Goal: Task Accomplishment & Management: Manage account settings

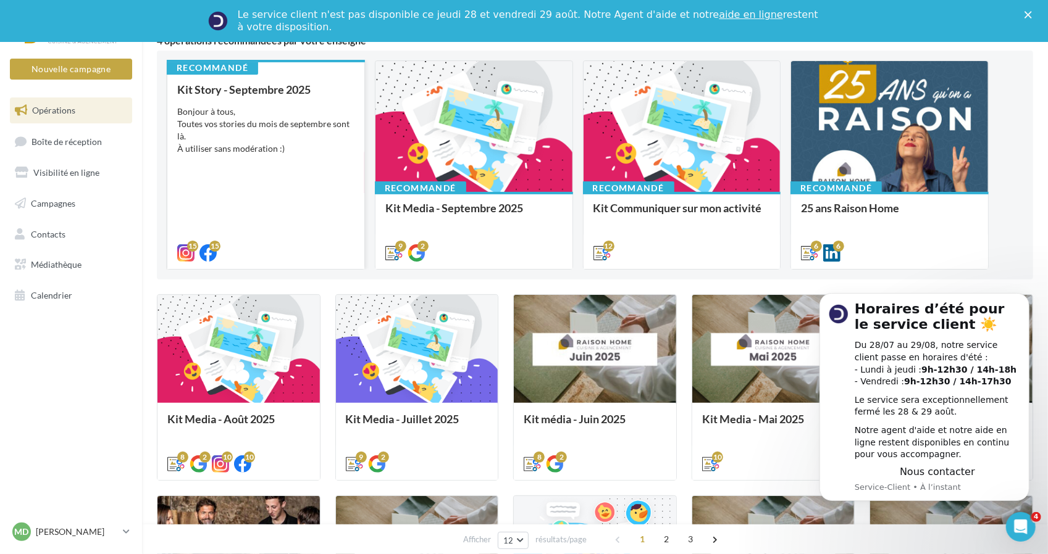
click at [299, 215] on div "Kit Story - Septembre 2025 Bonjour à tous, Toutes vos stories du mois de septem…" at bounding box center [265, 170] width 177 height 175
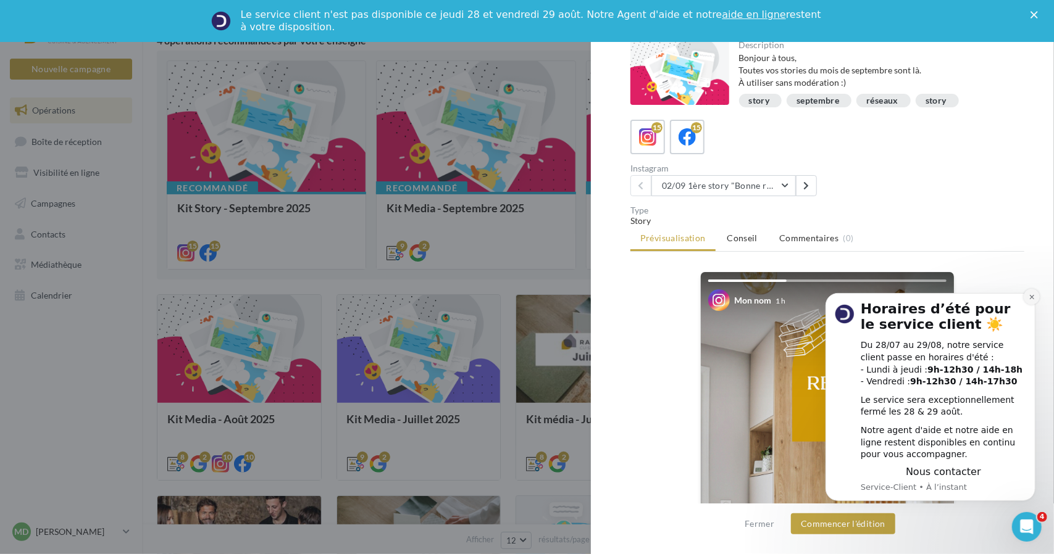
click at [1028, 300] on button "Dismiss notification" at bounding box center [1031, 296] width 16 height 16
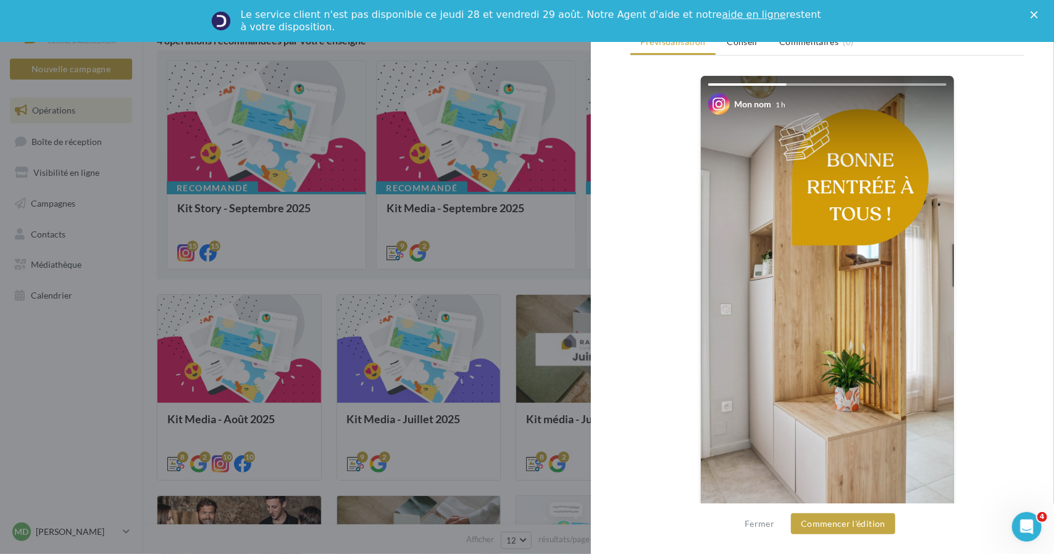
scroll to position [224, 0]
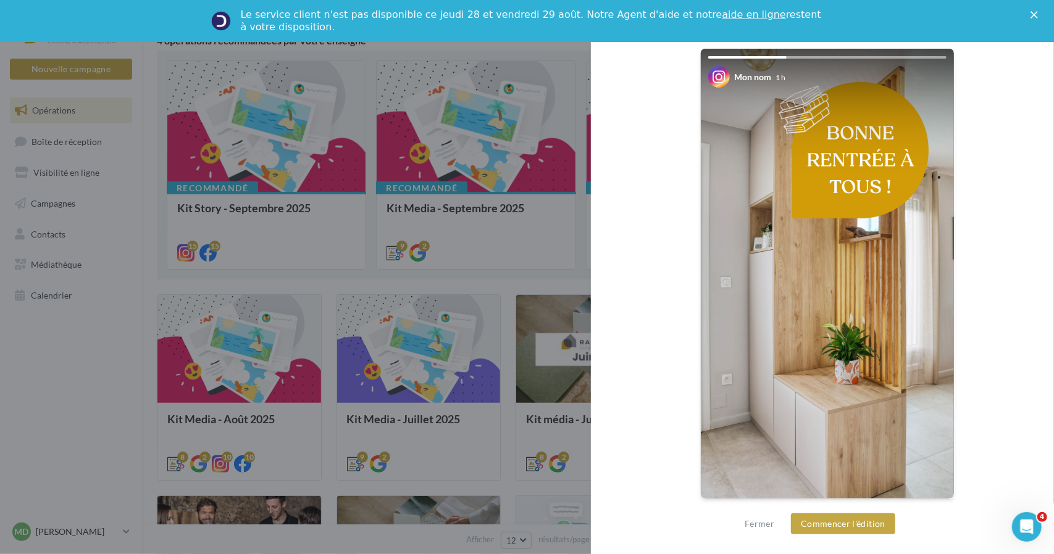
click at [926, 306] on img at bounding box center [827, 274] width 253 height 450
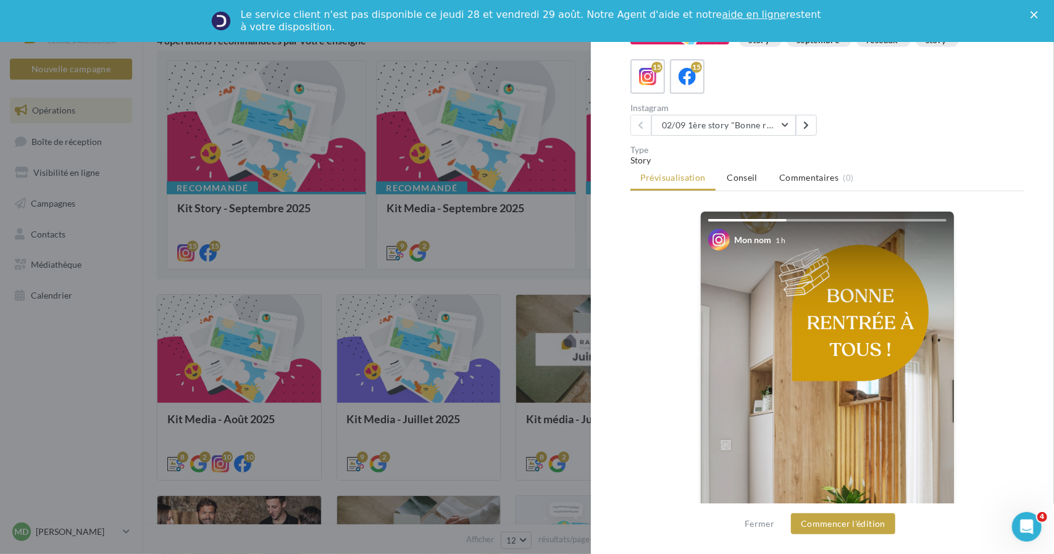
scroll to position [0, 0]
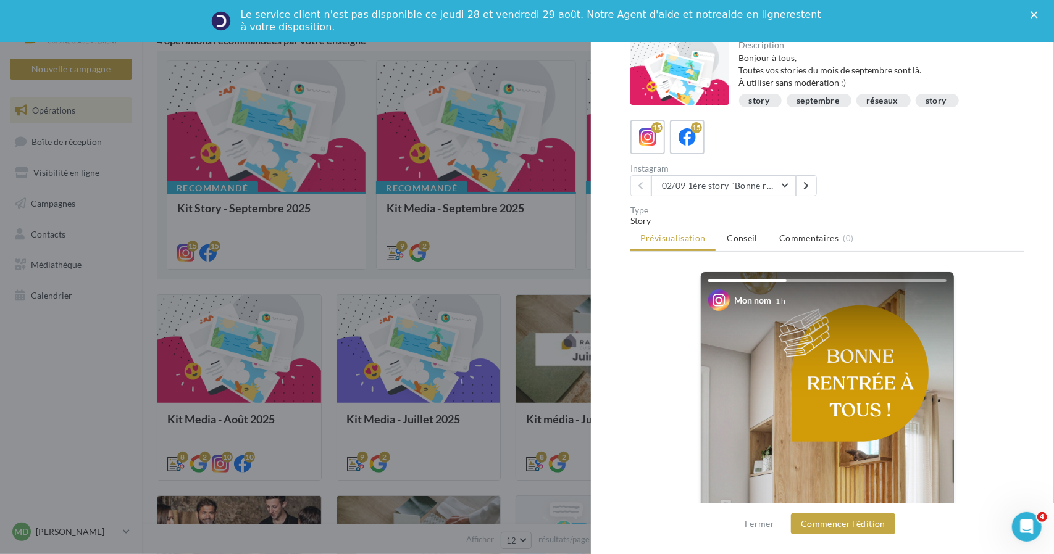
click at [804, 280] on div at bounding box center [827, 281] width 238 height 2
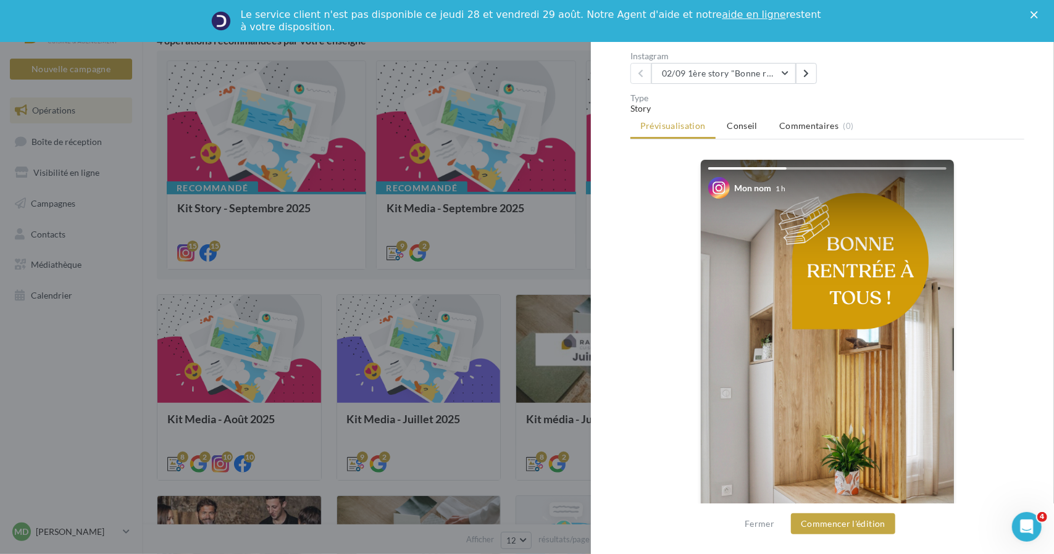
scroll to position [185, 0]
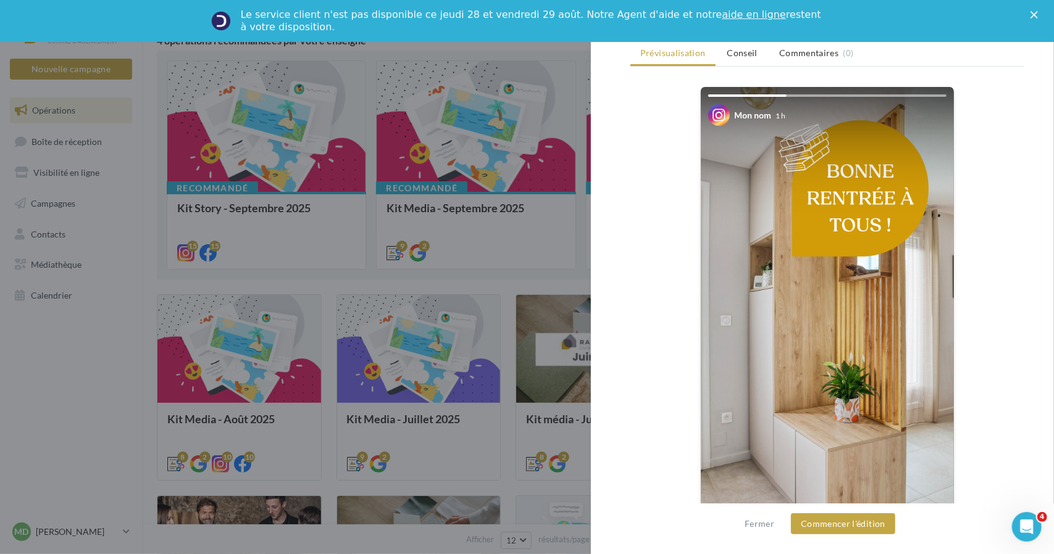
click at [962, 328] on div "Mon nom 1 h La prévisualisation est non-contractuelle" at bounding box center [827, 319] width 394 height 467
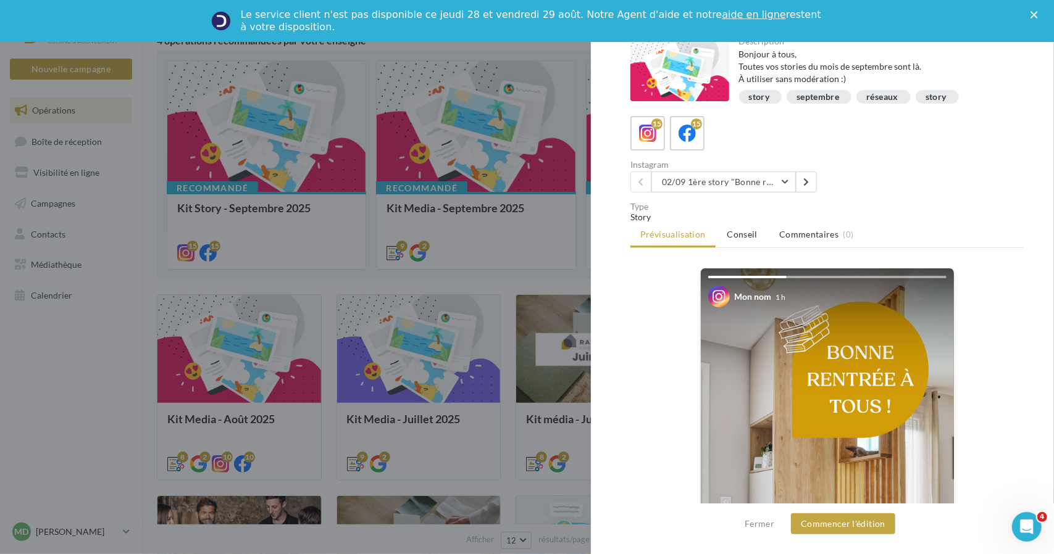
scroll to position [0, 0]
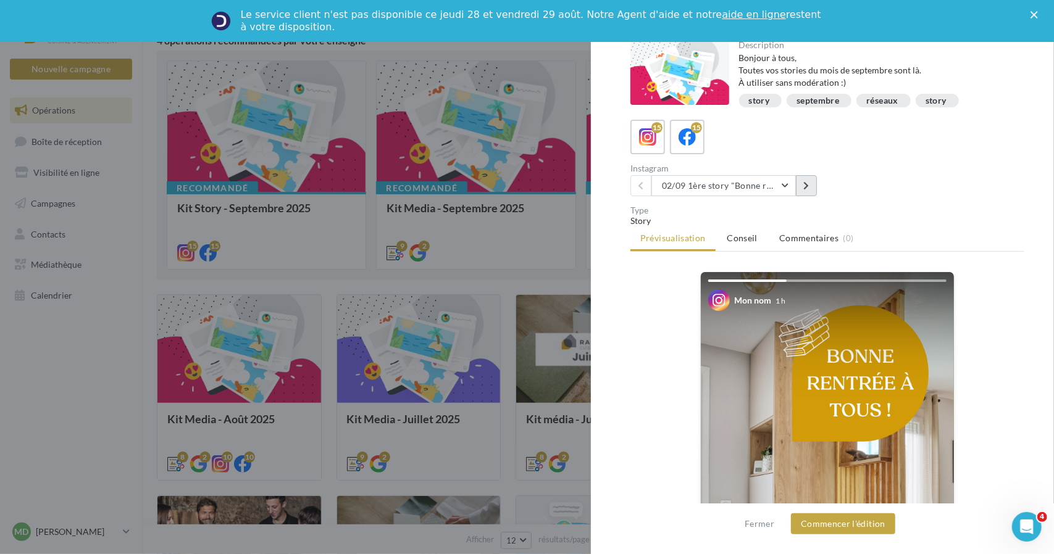
click at [805, 183] on icon at bounding box center [806, 186] width 6 height 9
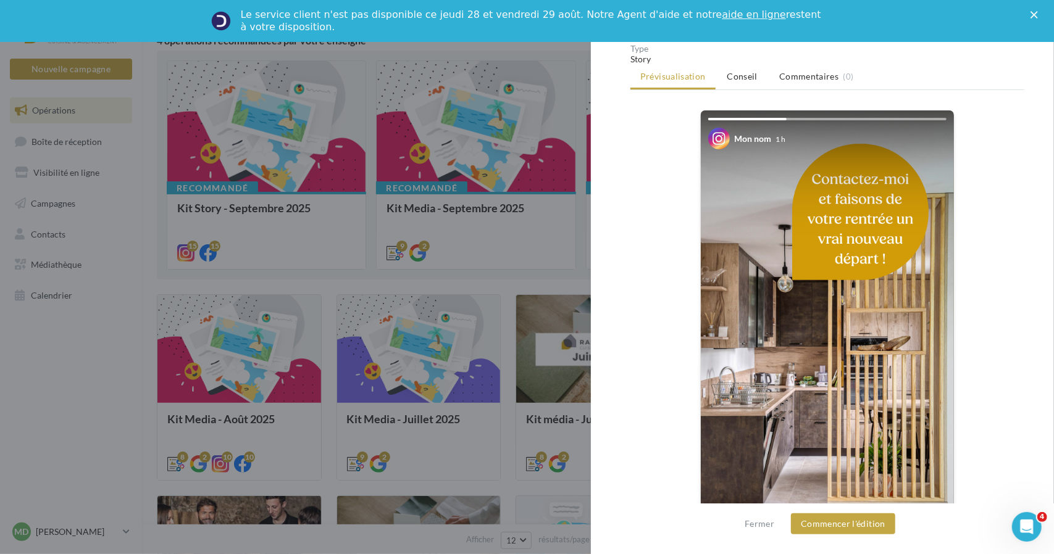
scroll to position [100, 0]
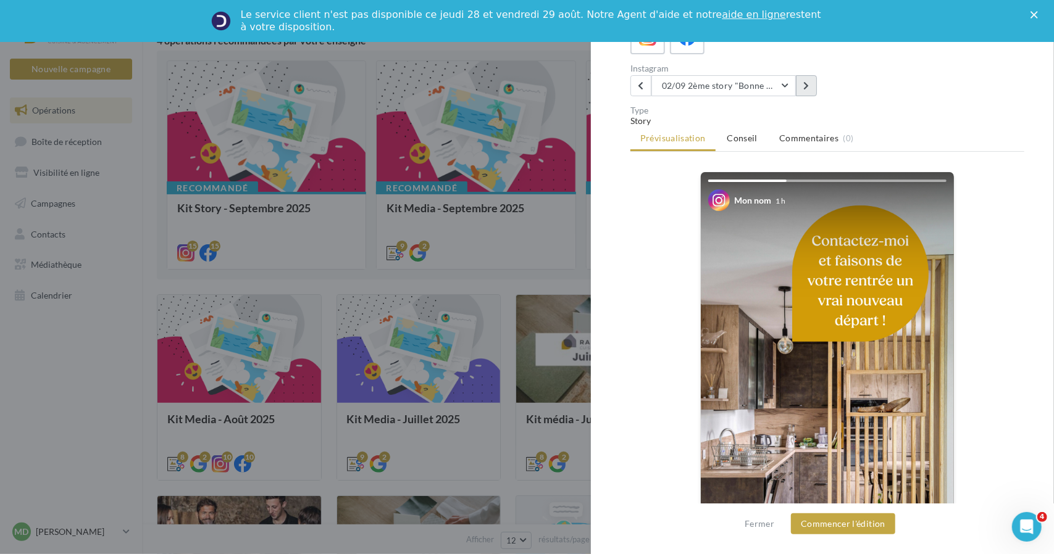
click at [813, 89] on button at bounding box center [806, 85] width 21 height 21
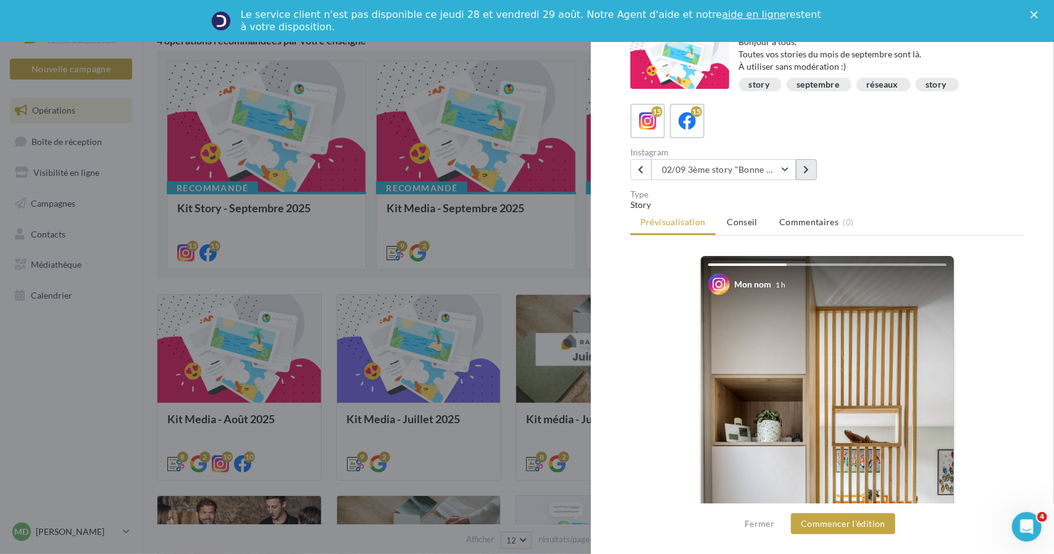
scroll to position [0, 0]
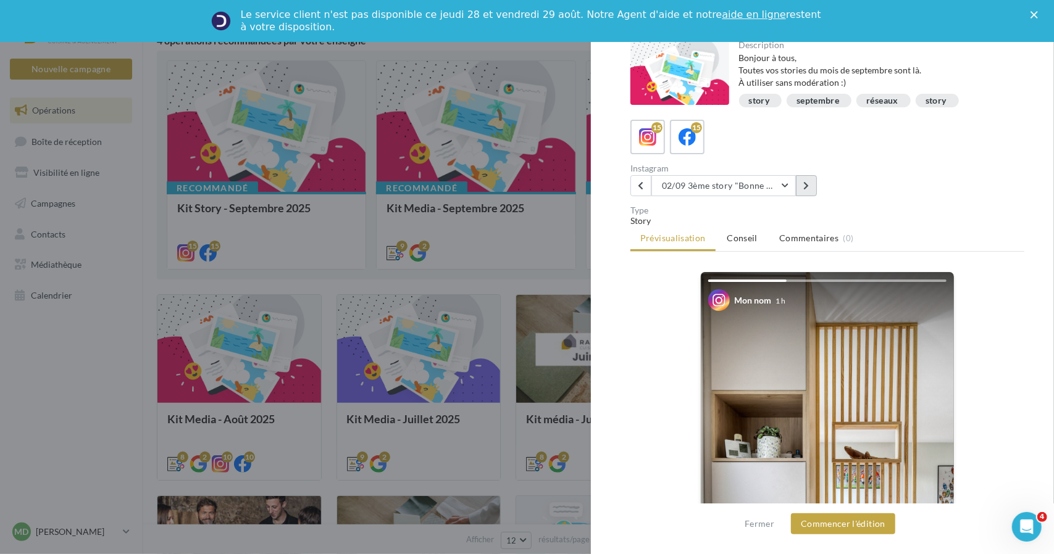
click at [809, 192] on button at bounding box center [806, 185] width 21 height 21
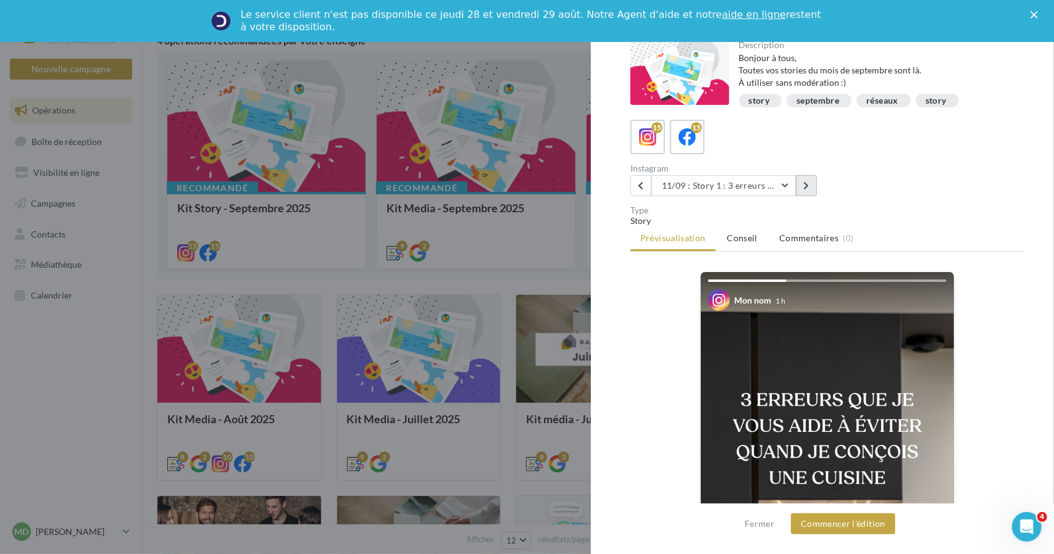
click at [815, 191] on button at bounding box center [806, 185] width 21 height 21
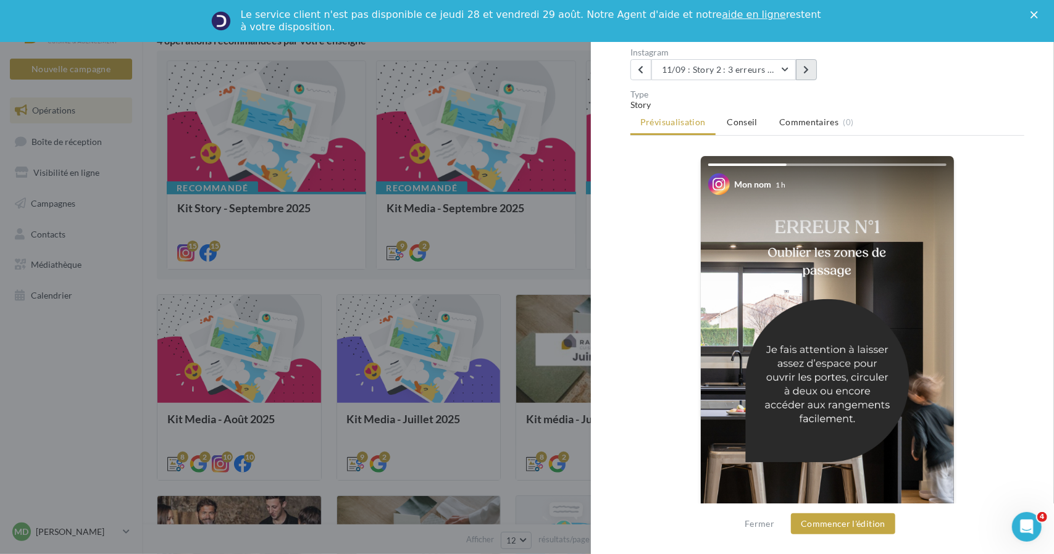
scroll to position [123, 0]
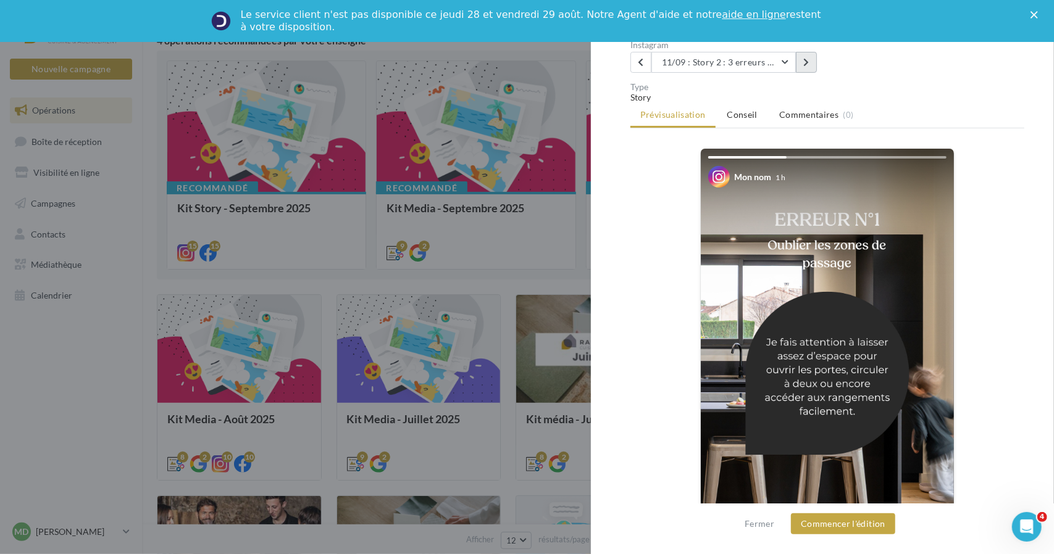
click at [809, 64] on button at bounding box center [806, 62] width 21 height 21
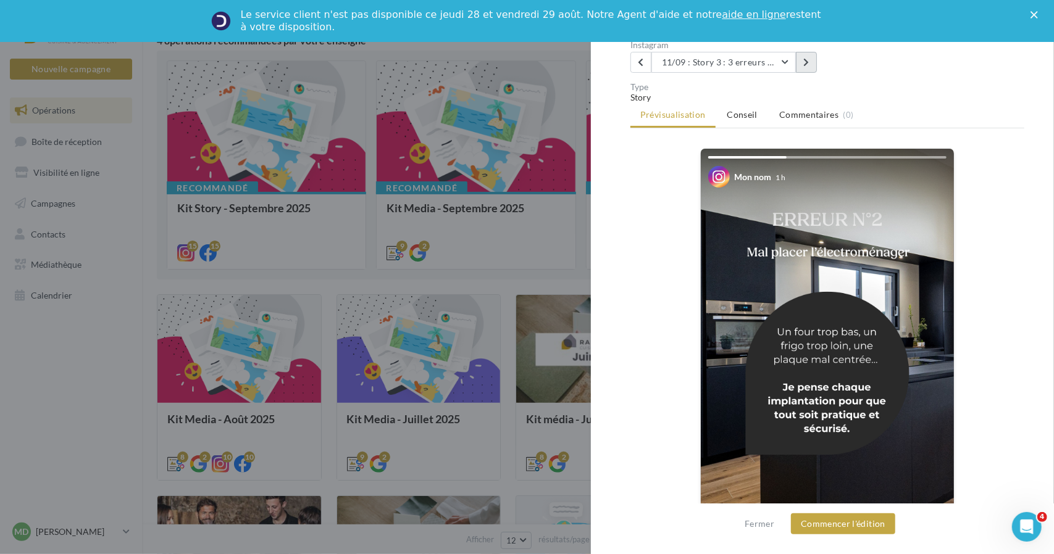
click at [809, 64] on button at bounding box center [806, 62] width 21 height 21
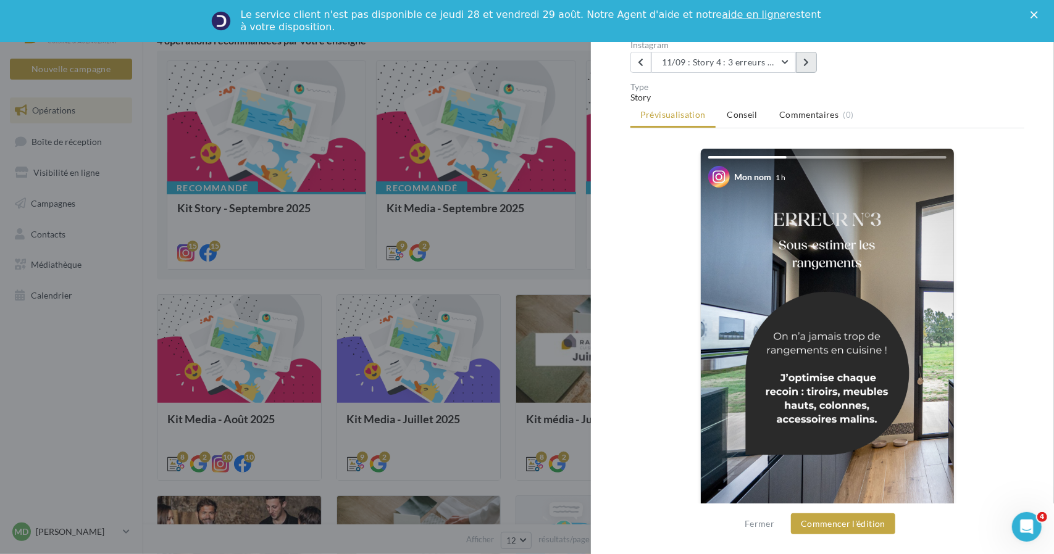
click at [809, 64] on button at bounding box center [806, 62] width 21 height 21
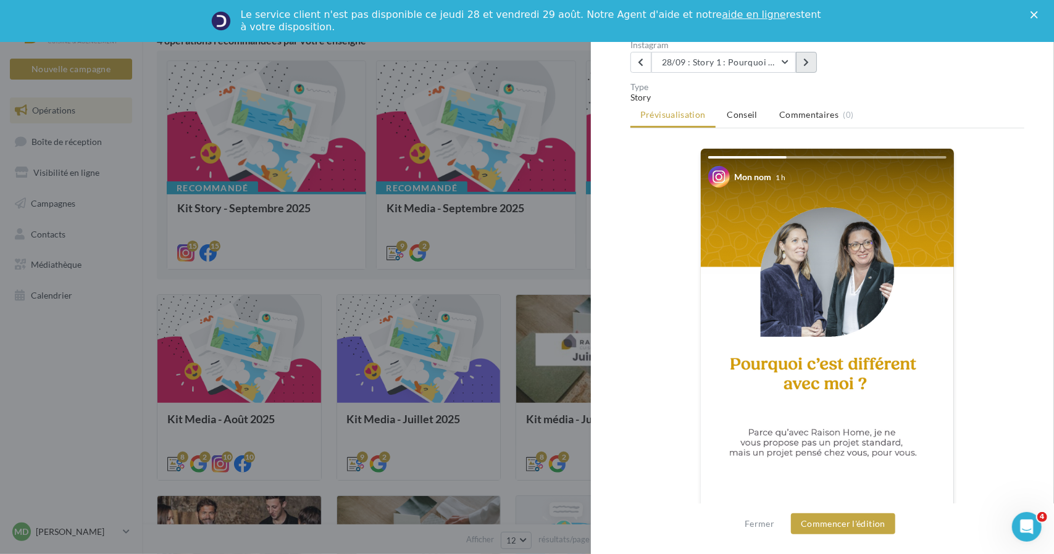
click at [809, 64] on button at bounding box center [806, 62] width 21 height 21
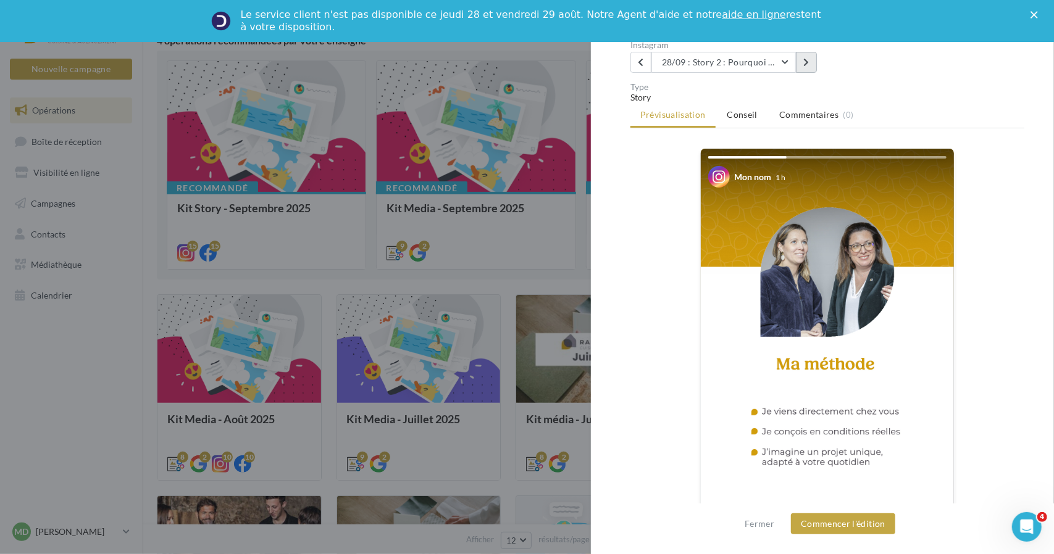
click at [809, 64] on button at bounding box center [806, 62] width 21 height 21
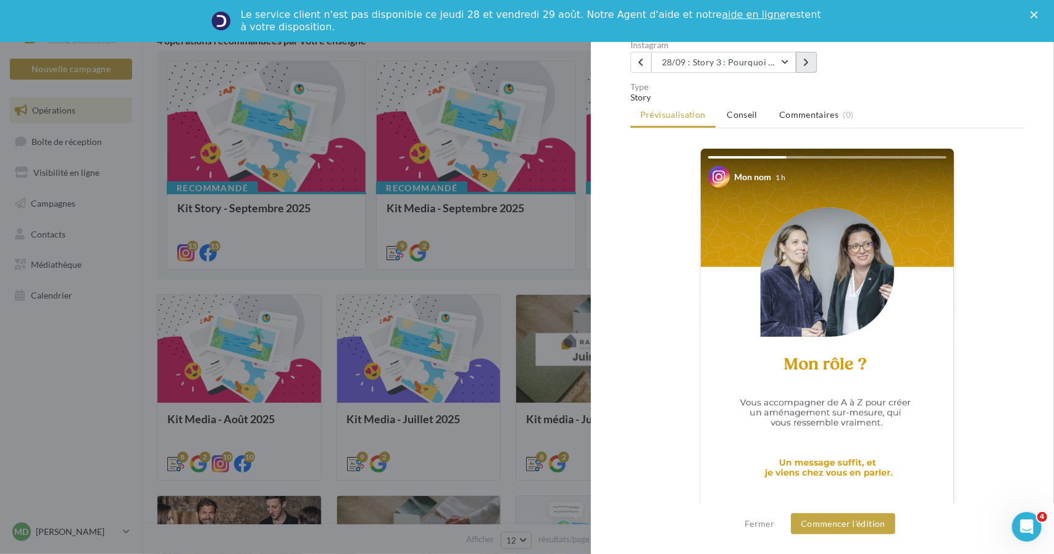
click at [809, 63] on button at bounding box center [806, 62] width 21 height 21
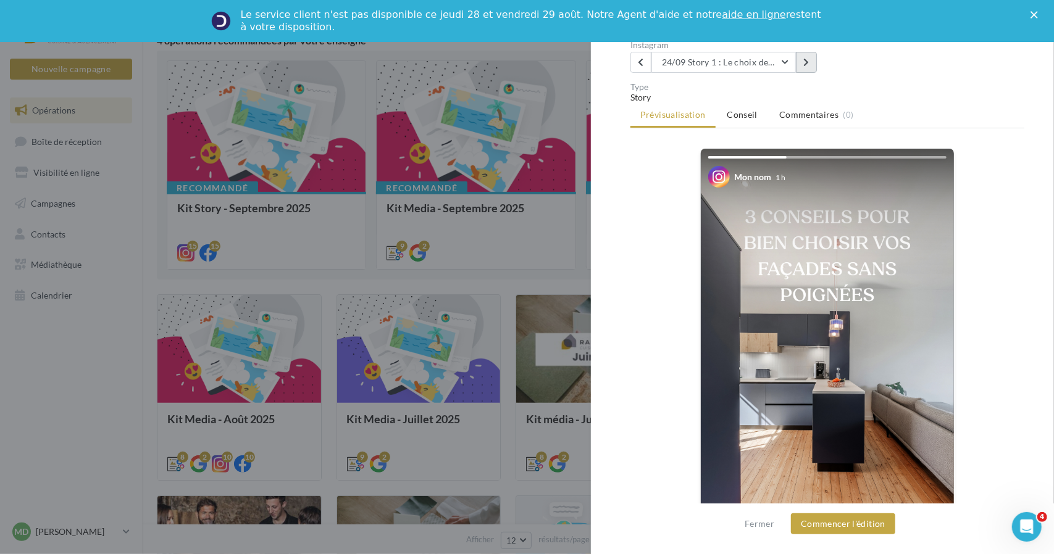
click at [809, 63] on icon at bounding box center [806, 62] width 6 height 9
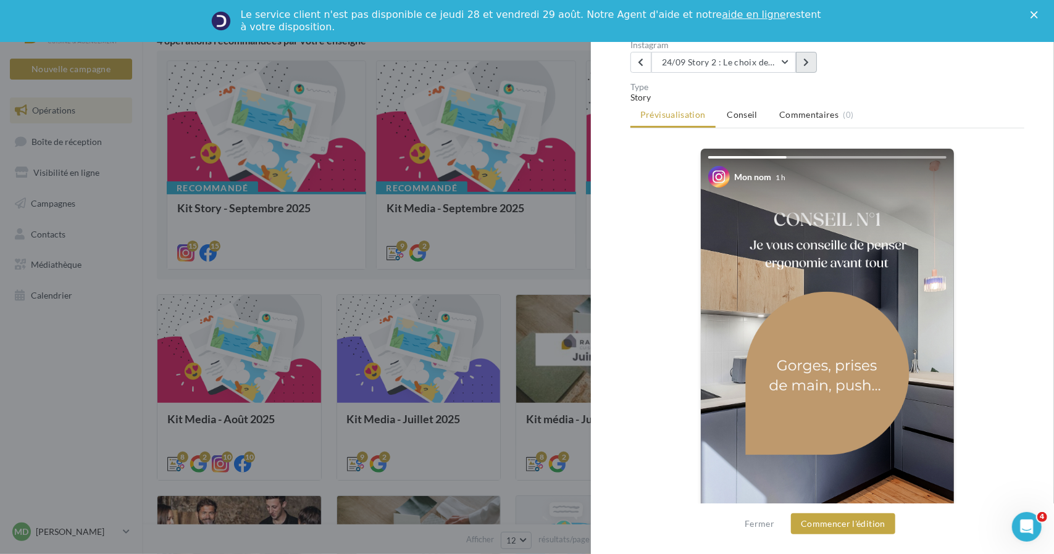
click at [809, 63] on icon at bounding box center [806, 62] width 6 height 9
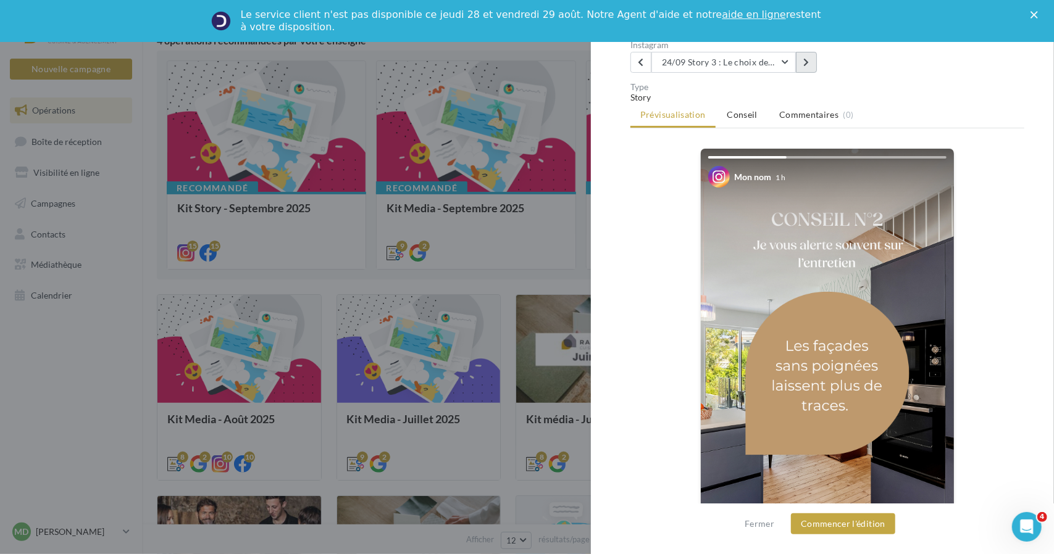
click at [809, 63] on icon at bounding box center [806, 62] width 6 height 9
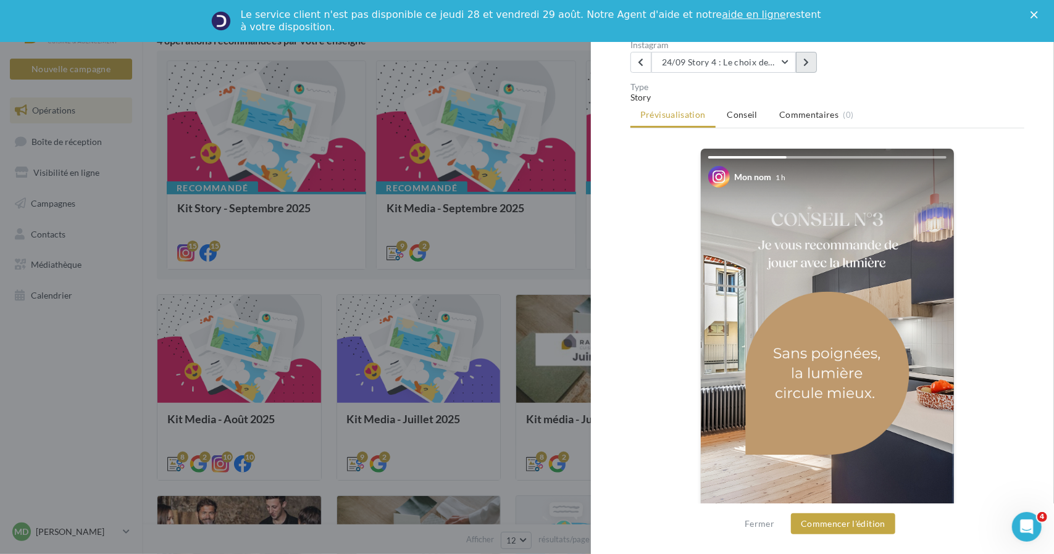
click at [809, 63] on icon at bounding box center [806, 62] width 6 height 9
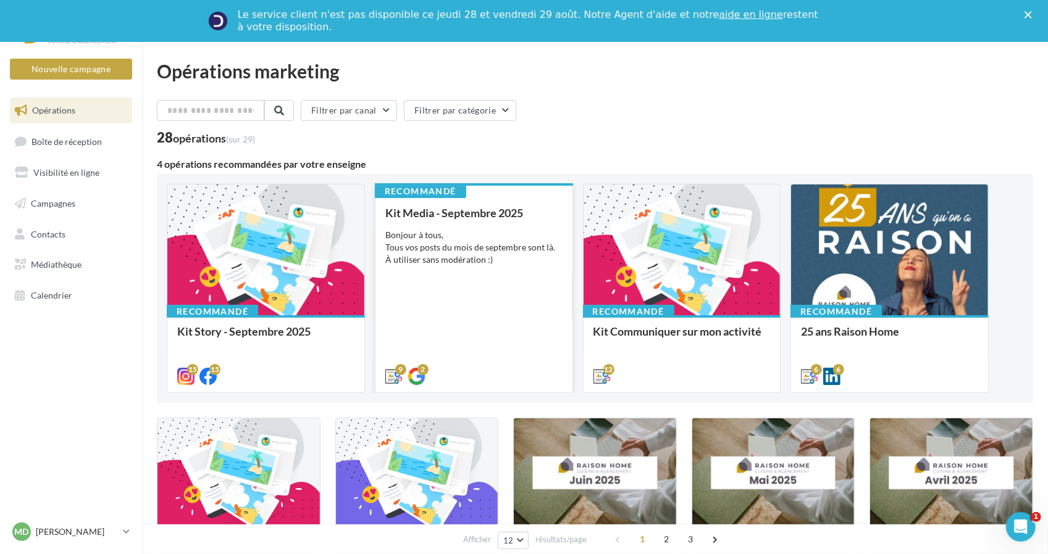
click at [421, 275] on div "Kit Media - [DATE] Bonjour à tous, Tous vos posts du mois de septembre sont là.…" at bounding box center [473, 294] width 177 height 175
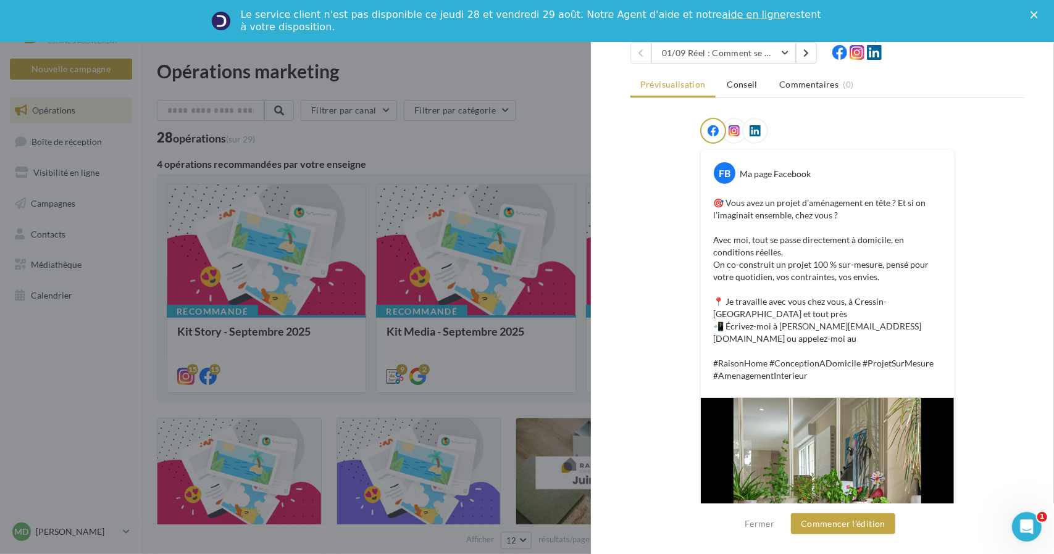
scroll to position [118, 0]
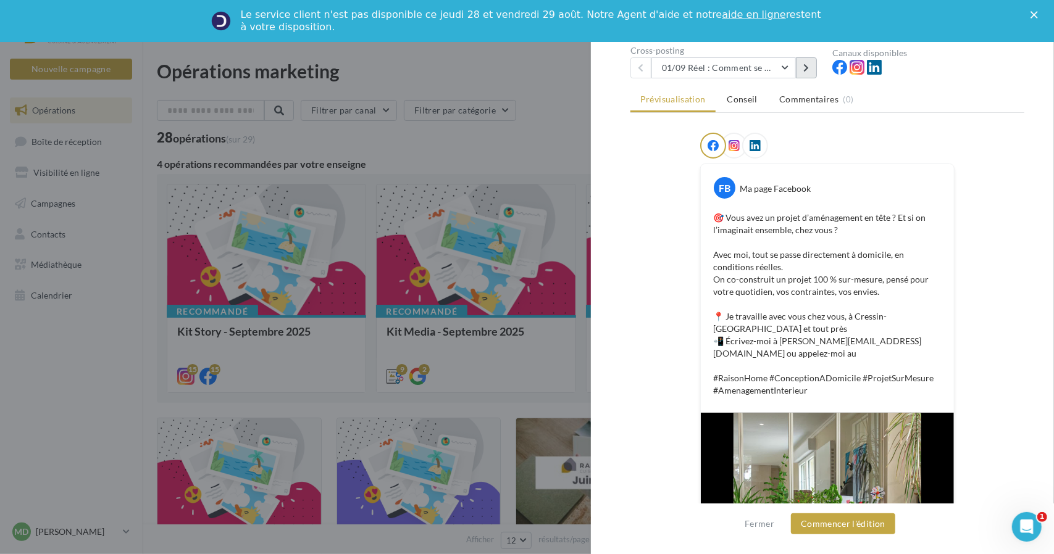
click at [803, 67] on button at bounding box center [806, 67] width 21 height 21
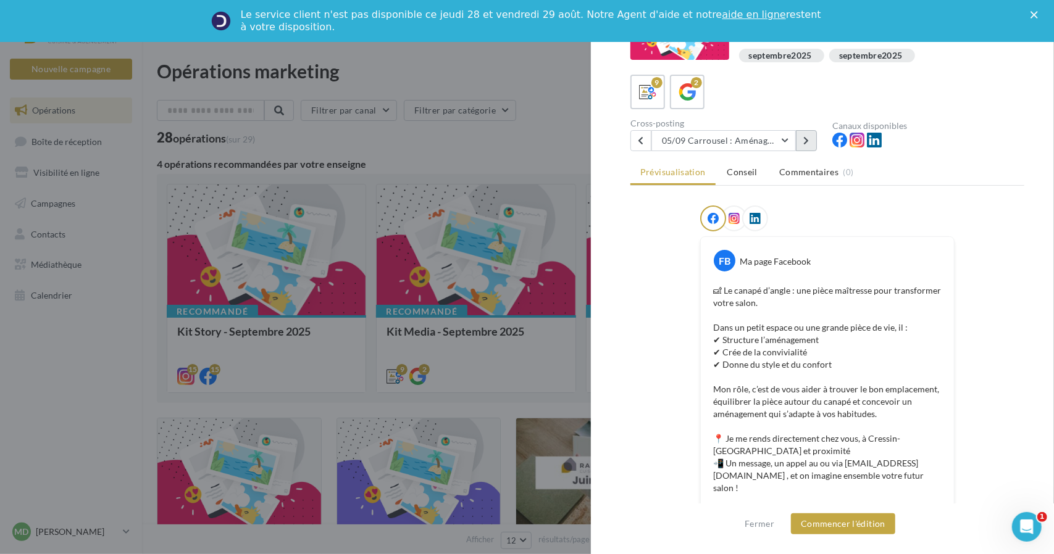
scroll to position [0, 0]
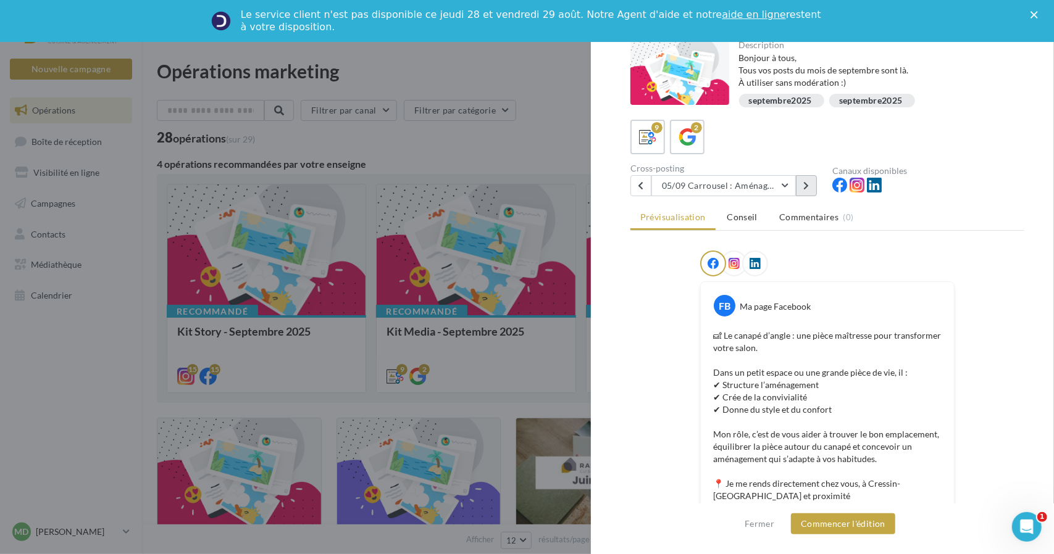
click at [815, 180] on button at bounding box center [806, 185] width 21 height 21
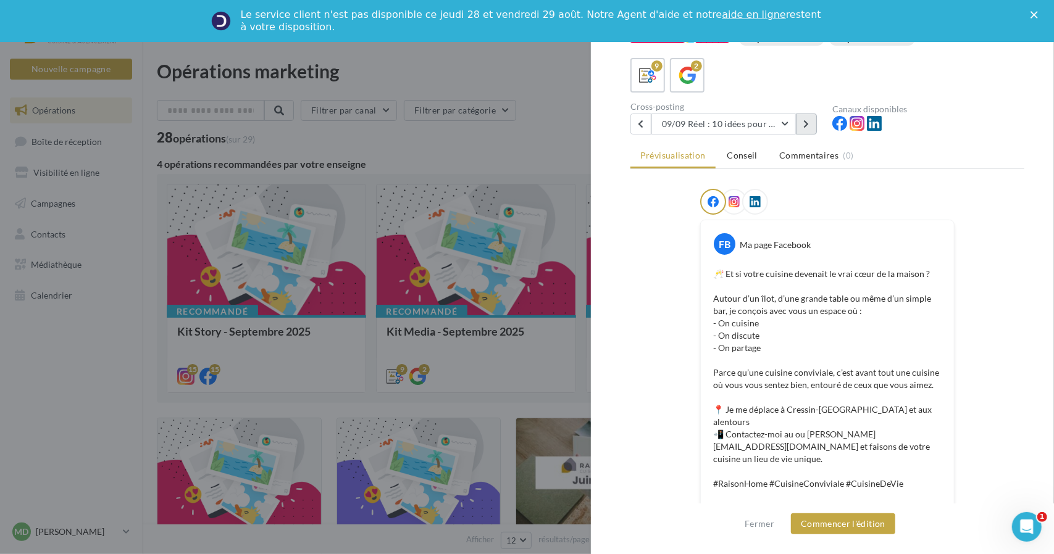
scroll to position [69, 0]
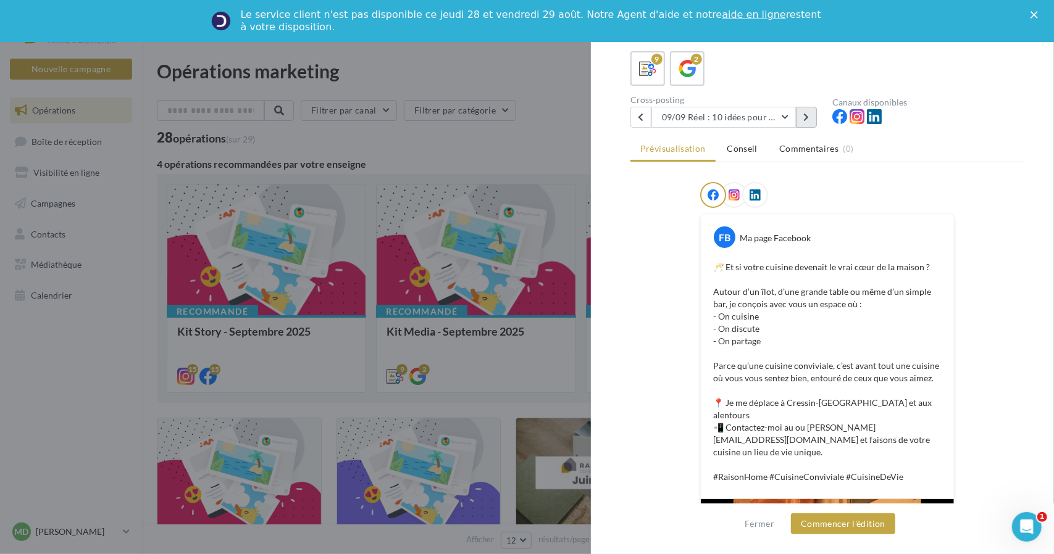
click at [810, 117] on button at bounding box center [806, 117] width 21 height 21
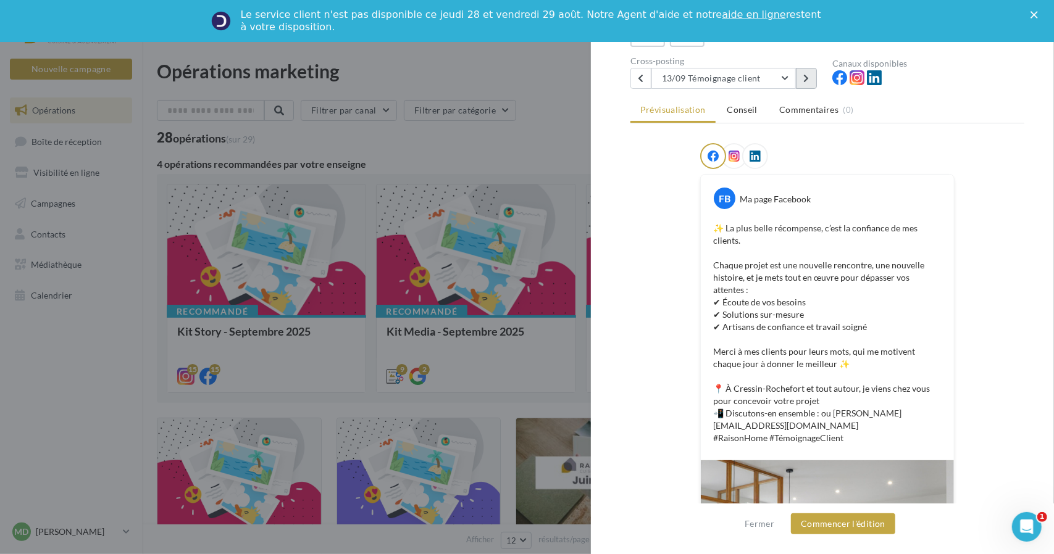
scroll to position [0, 0]
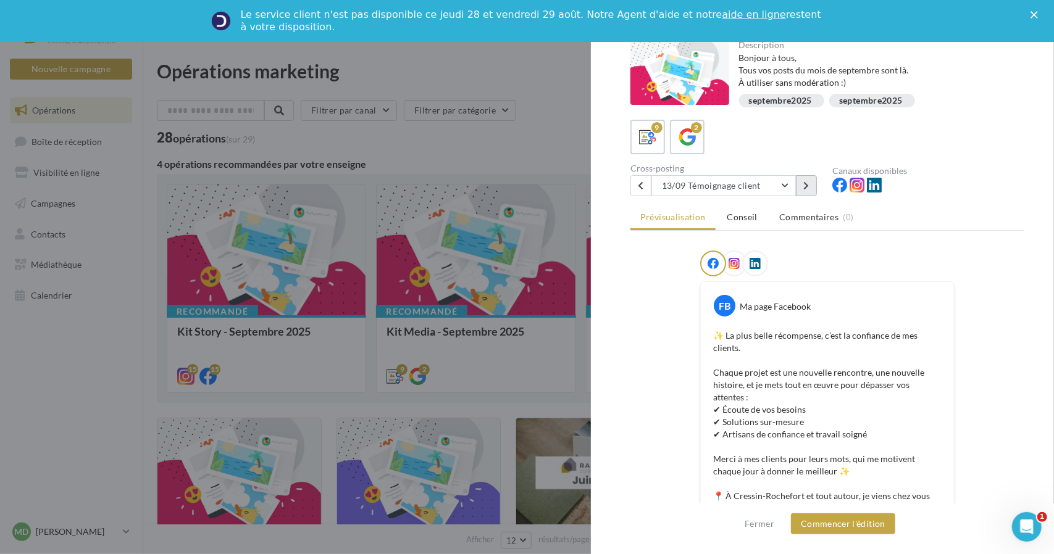
click at [806, 185] on icon at bounding box center [806, 186] width 6 height 9
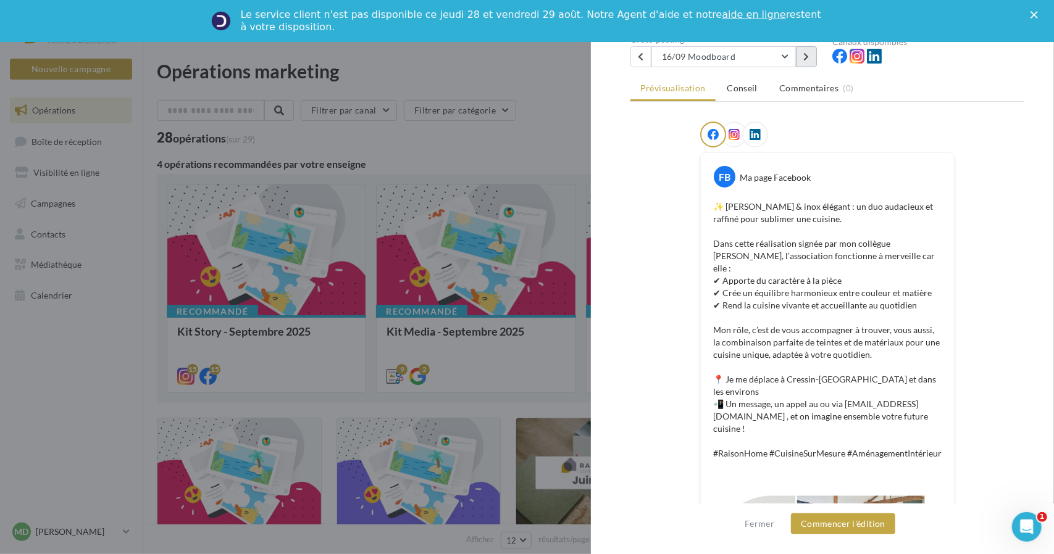
scroll to position [26, 0]
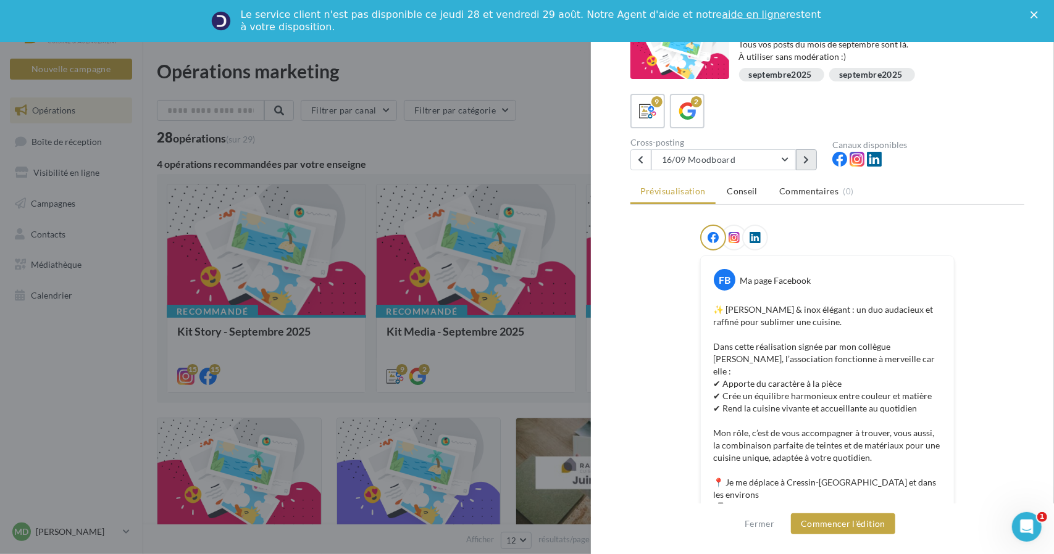
click at [811, 157] on button at bounding box center [806, 159] width 21 height 21
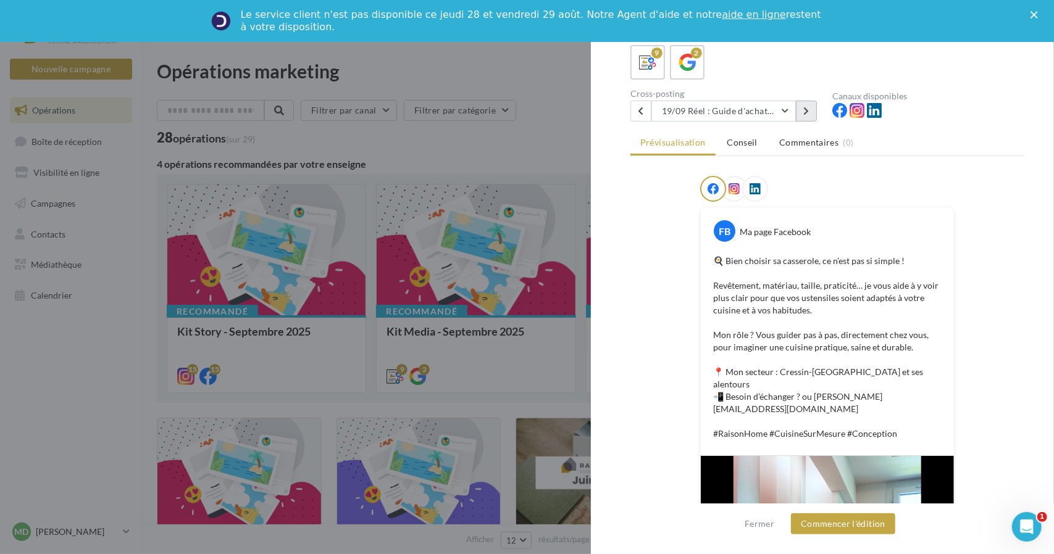
scroll to position [31, 0]
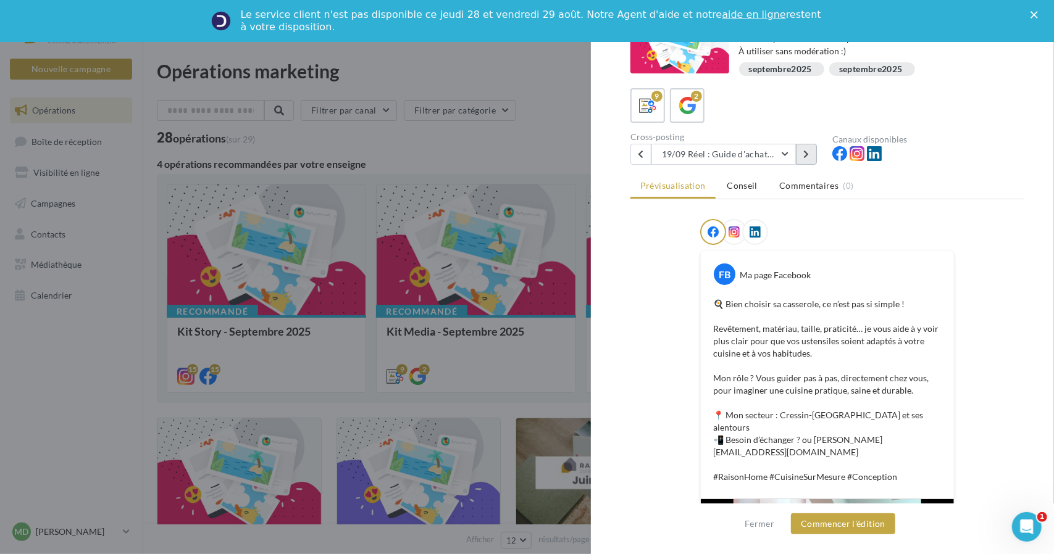
click at [805, 150] on icon at bounding box center [806, 154] width 6 height 9
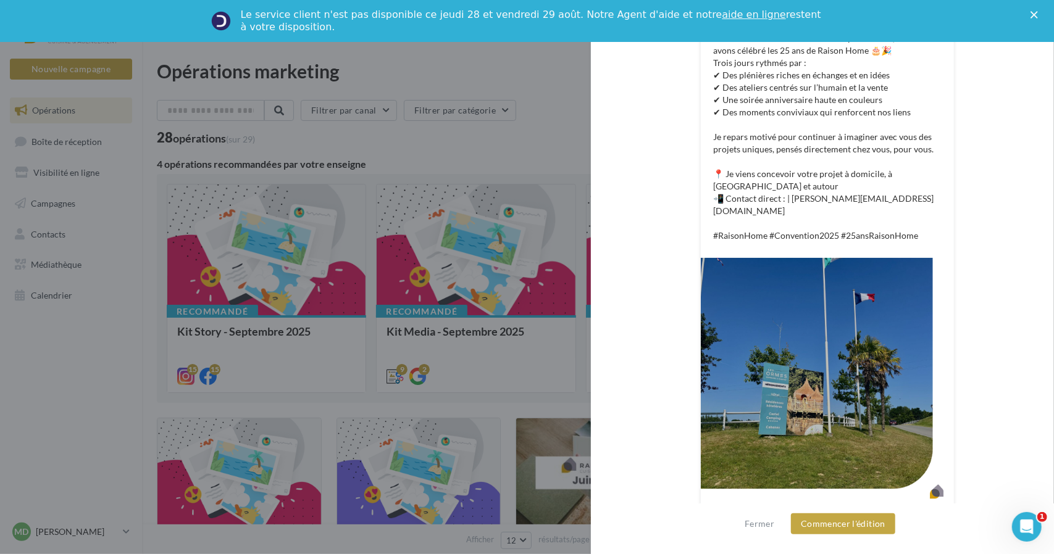
scroll to position [88, 0]
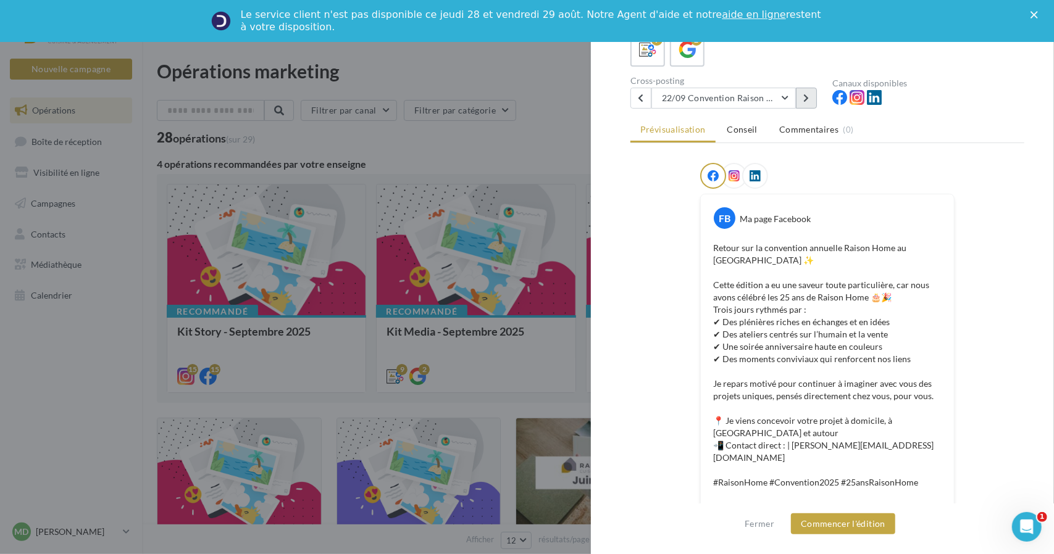
click at [809, 102] on icon at bounding box center [806, 98] width 6 height 9
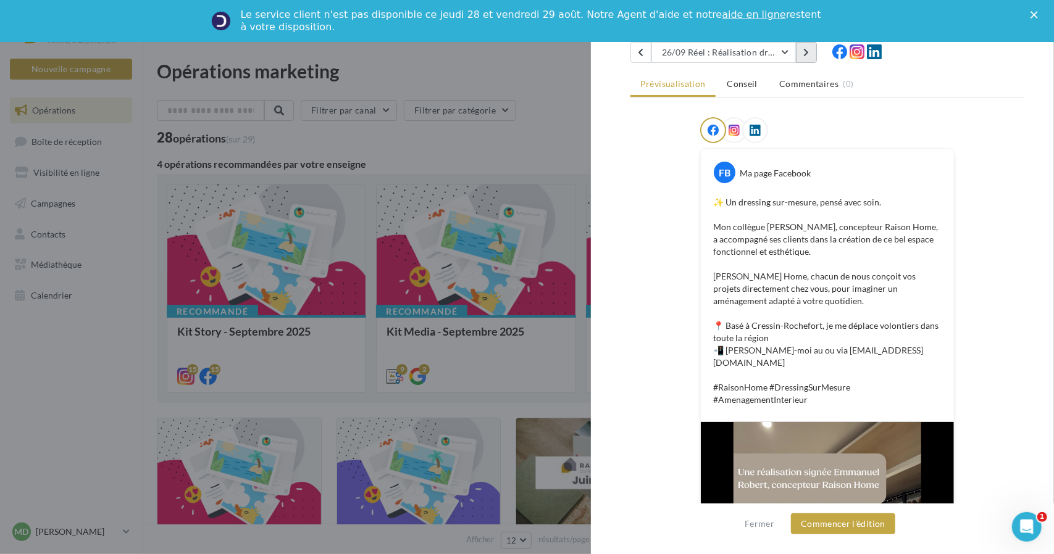
scroll to position [123, 0]
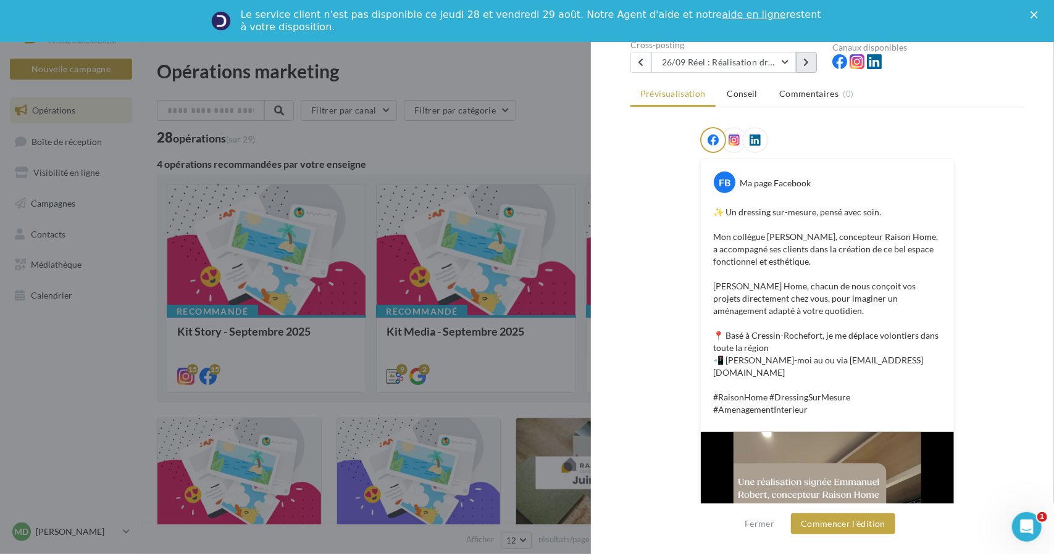
click at [803, 59] on icon at bounding box center [806, 62] width 6 height 9
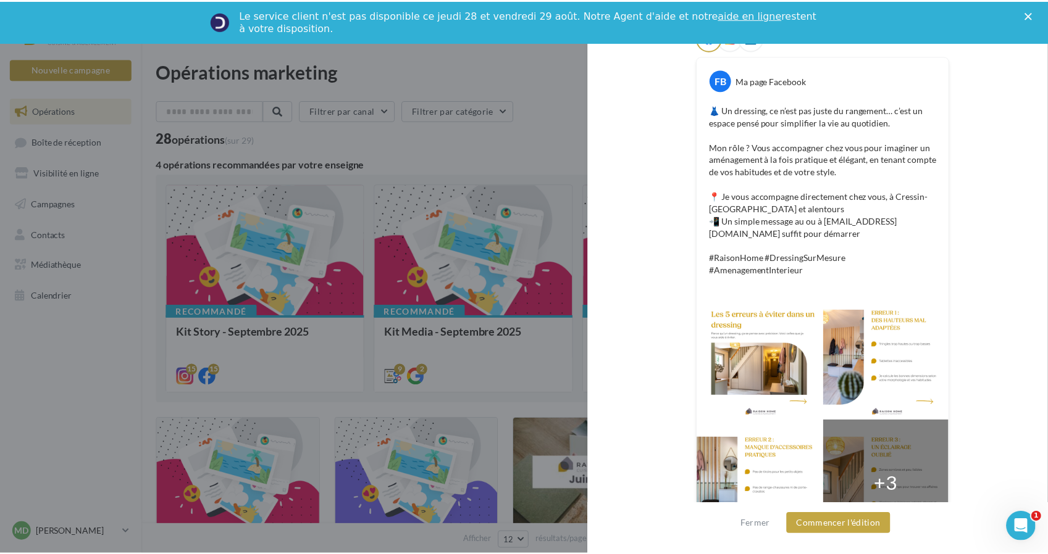
scroll to position [0, 0]
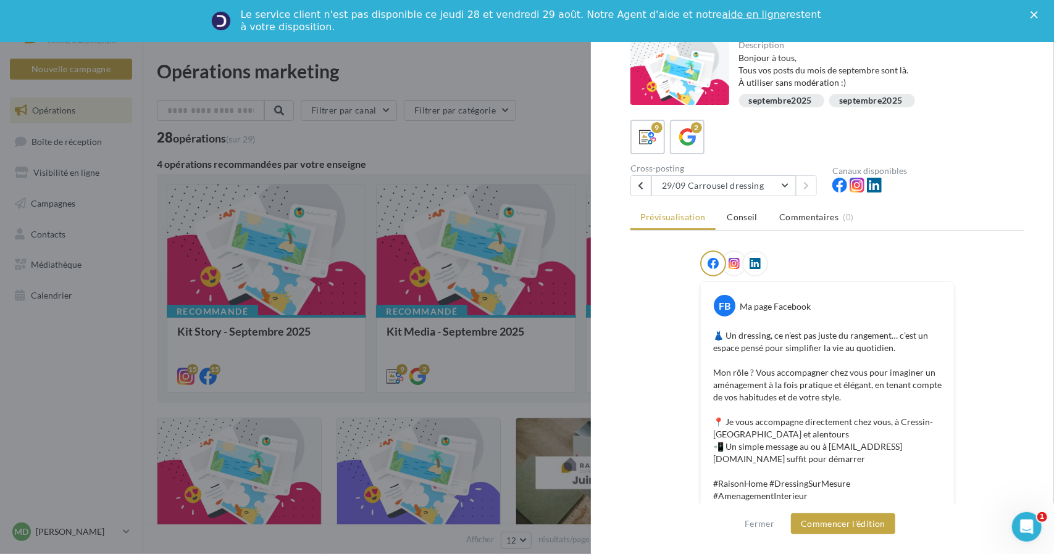
click at [1038, 11] on div "Fermer" at bounding box center [1036, 14] width 12 height 7
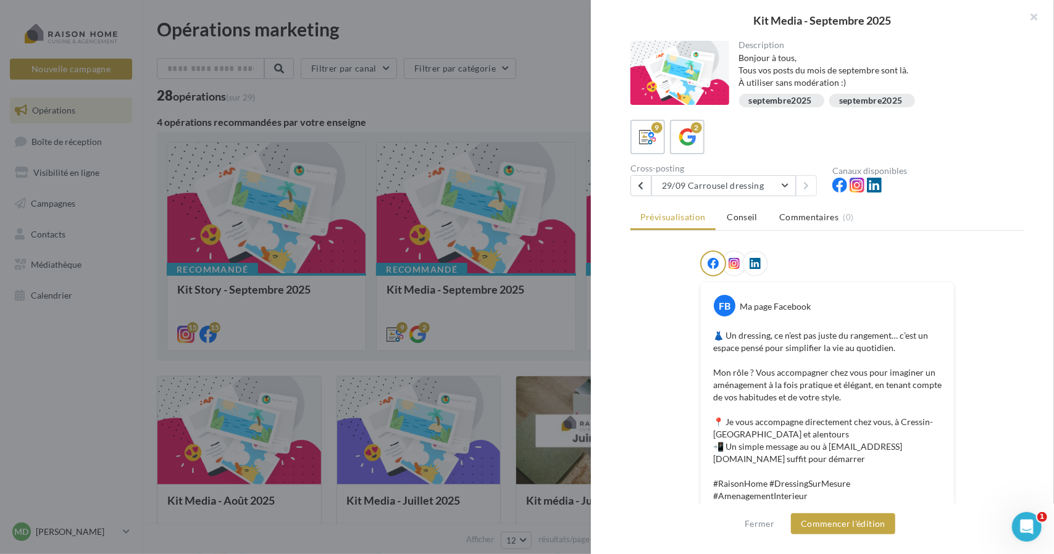
click at [489, 111] on div at bounding box center [527, 277] width 1054 height 554
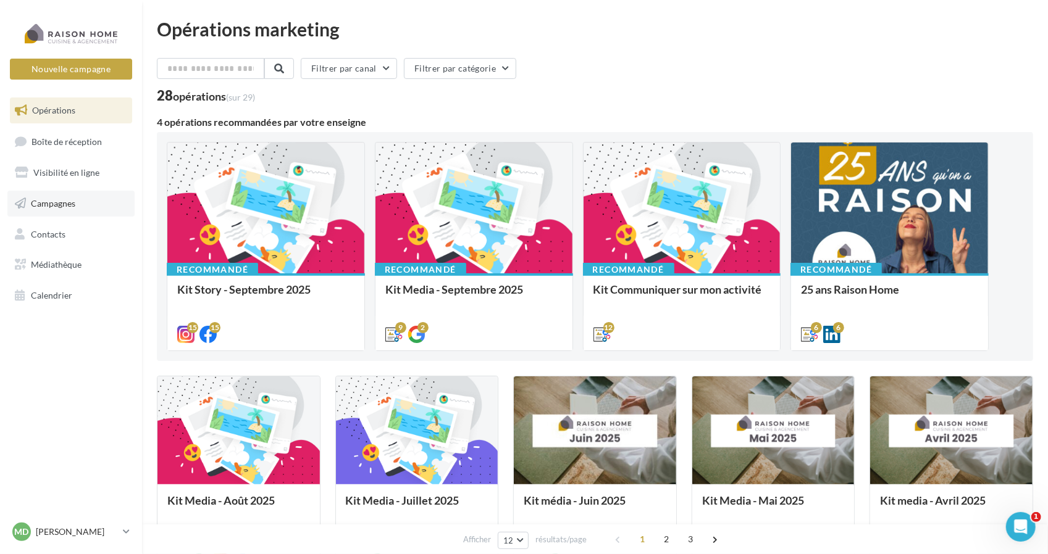
click at [73, 214] on link "Campagnes" at bounding box center [70, 204] width 127 height 26
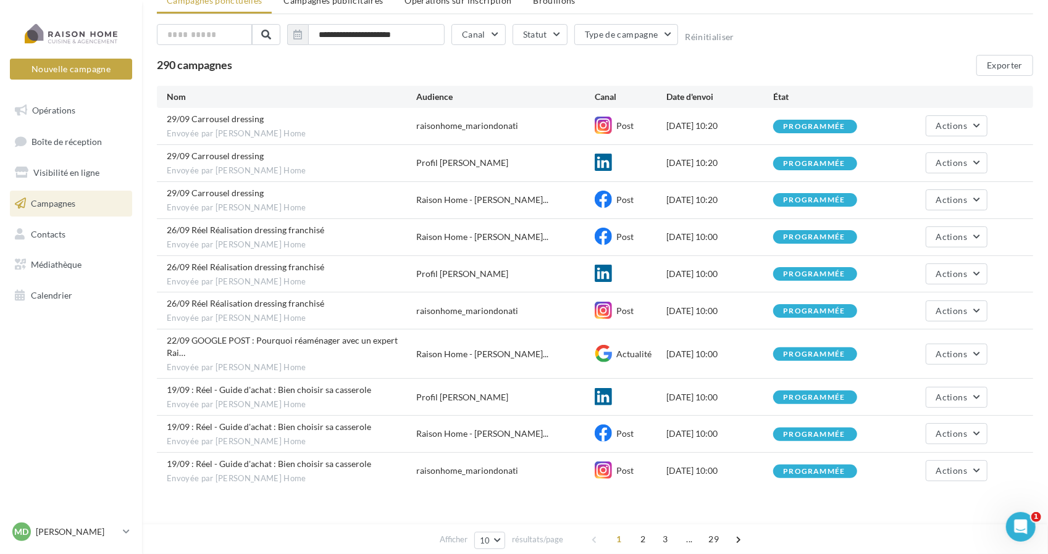
scroll to position [59, 0]
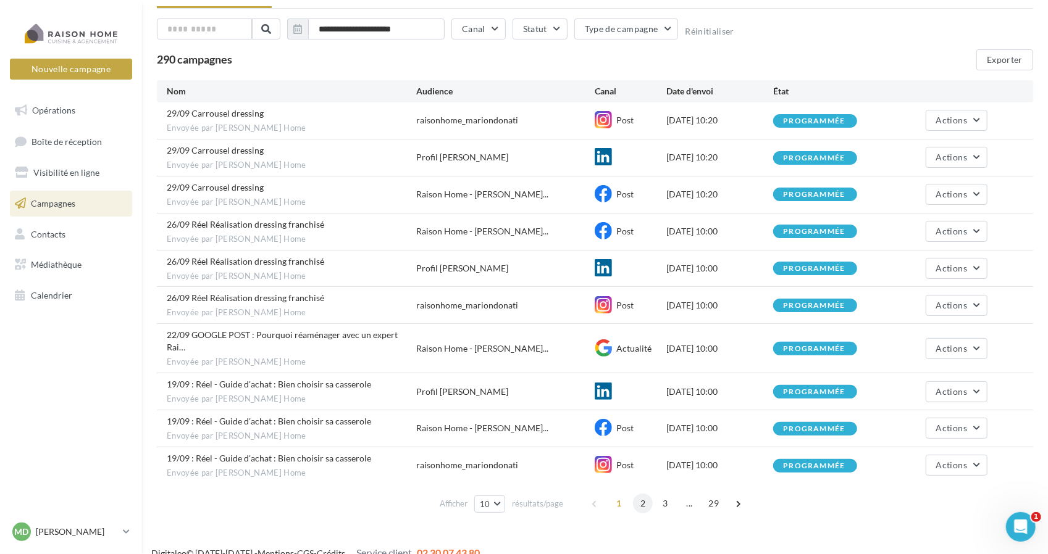
click at [638, 494] on span "2" at bounding box center [643, 504] width 20 height 20
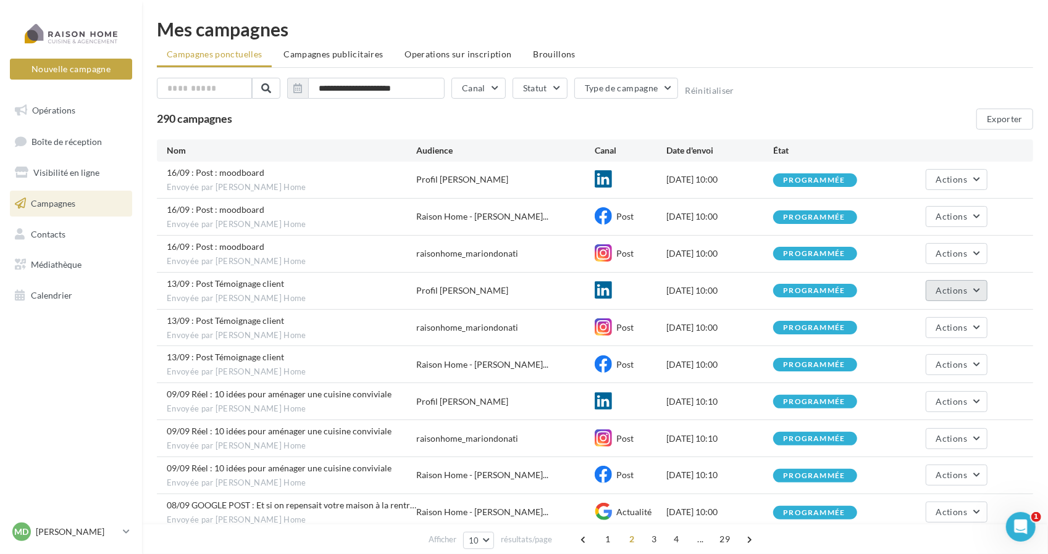
click at [948, 285] on span "Actions" at bounding box center [951, 290] width 31 height 10
click at [921, 378] on button "Annuler" at bounding box center [925, 384] width 123 height 32
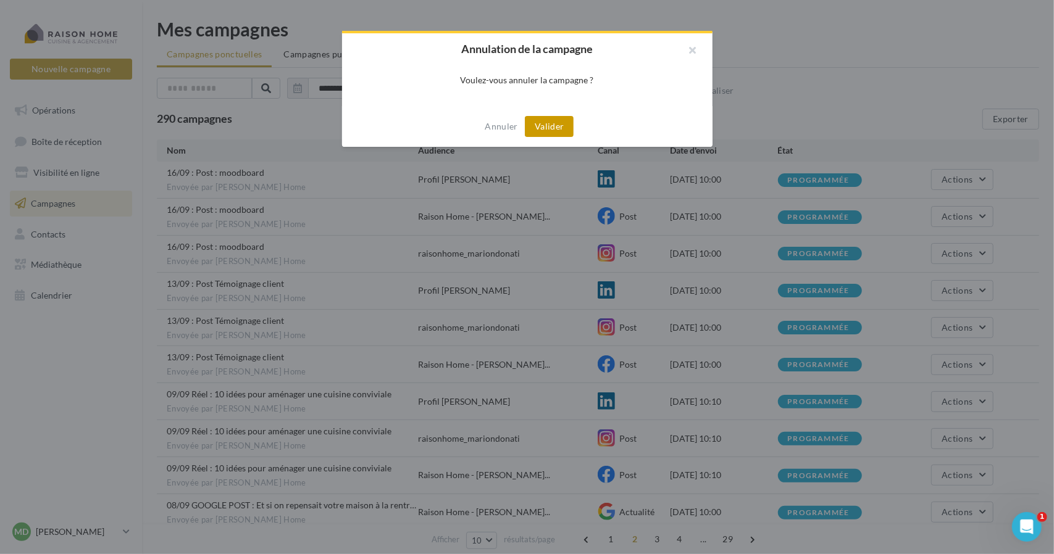
click at [541, 127] on button "Valider" at bounding box center [549, 126] width 49 height 21
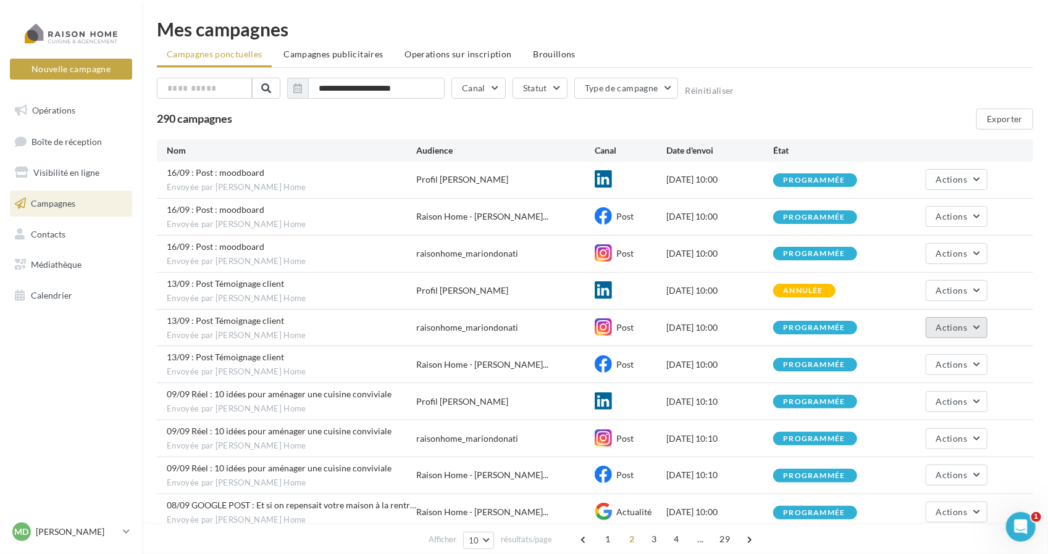
click at [973, 324] on button "Actions" at bounding box center [957, 327] width 62 height 21
click at [927, 417] on button "Annuler" at bounding box center [925, 421] width 123 height 32
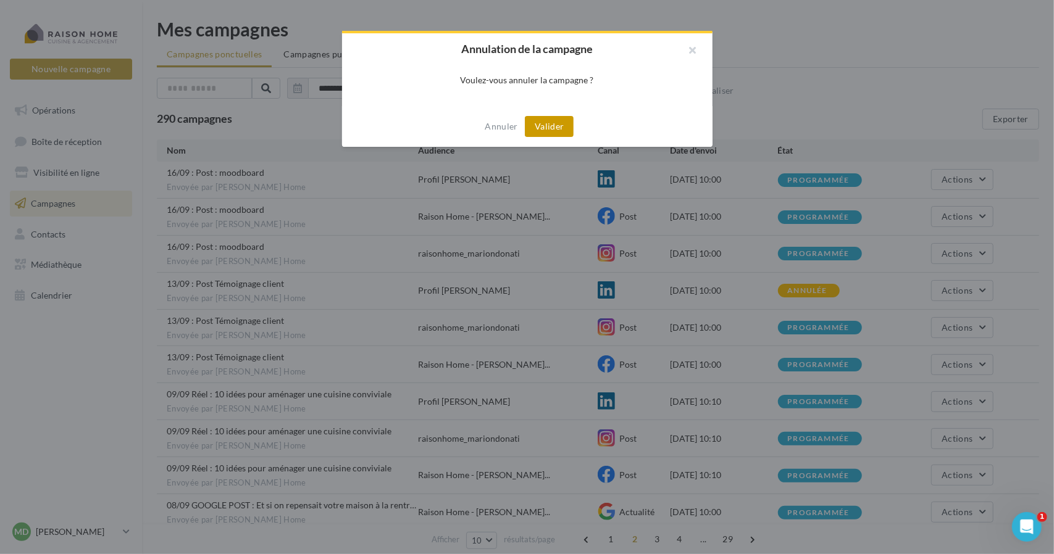
click at [562, 123] on button "Valider" at bounding box center [549, 126] width 49 height 21
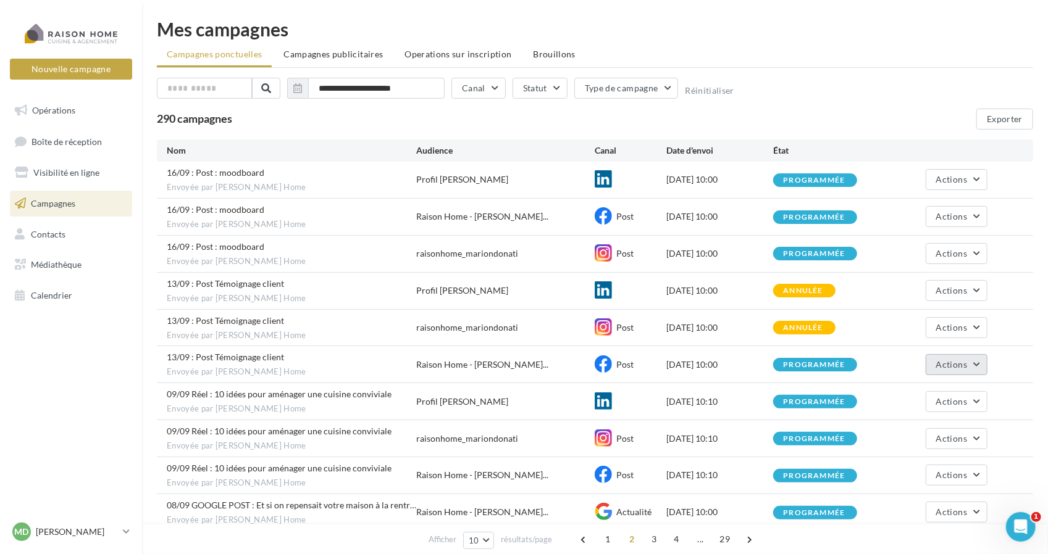
click at [934, 366] on button "Actions" at bounding box center [957, 364] width 62 height 21
click at [885, 453] on button "Annuler" at bounding box center [925, 458] width 123 height 32
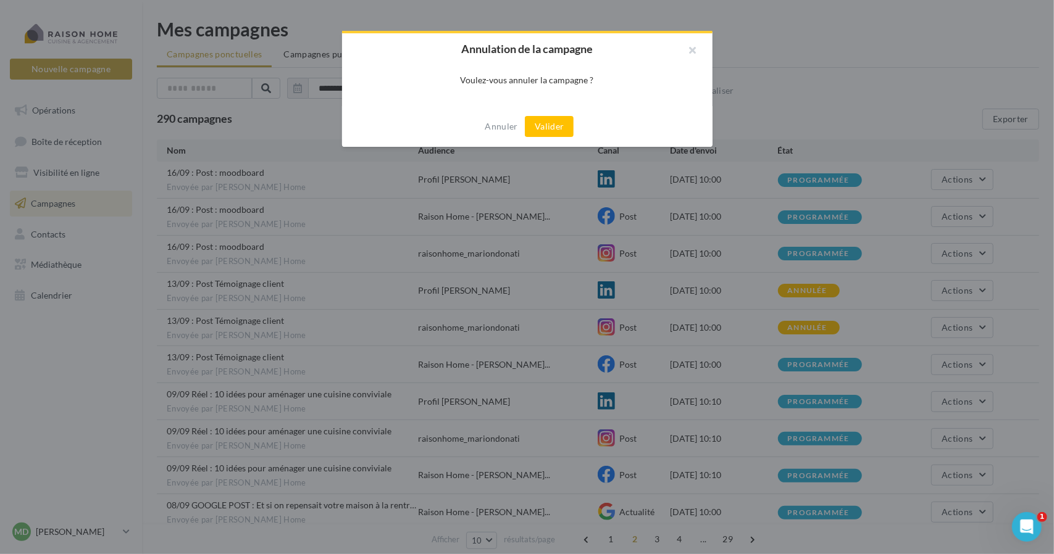
click at [535, 141] on div "Annuler Valider" at bounding box center [527, 126] width 370 height 41
click at [541, 140] on div "Annuler Valider" at bounding box center [527, 126] width 370 height 41
click at [552, 138] on div "Annuler Valider" at bounding box center [527, 126] width 370 height 41
click at [551, 132] on button "Valider" at bounding box center [549, 126] width 49 height 21
